Goal: Check status: Check status

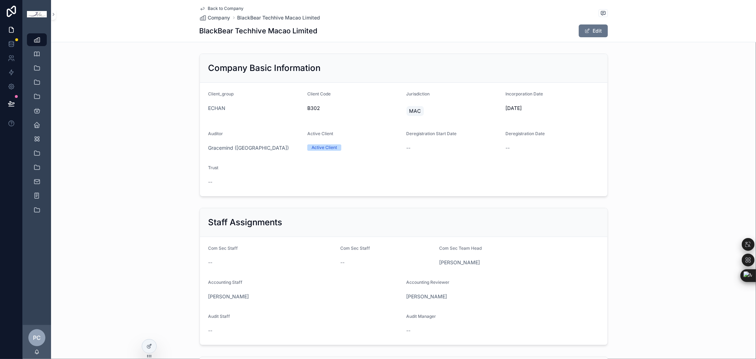
scroll to position [315, 0]
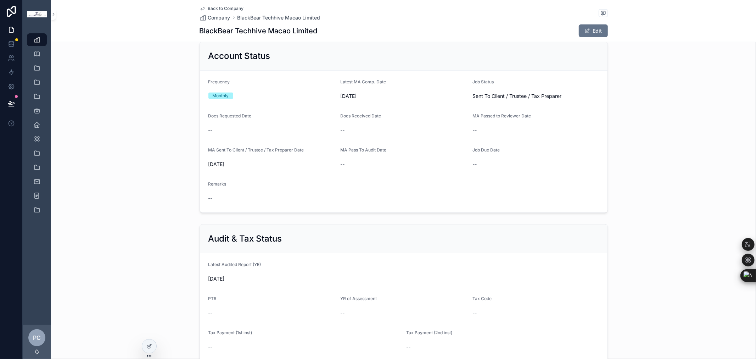
click at [660, 107] on div "Account Status Frequency Monthly Latest MA Comp. Date [DATE] Job Status Sent To…" at bounding box center [403, 127] width 705 height 177
